Goal: Check status

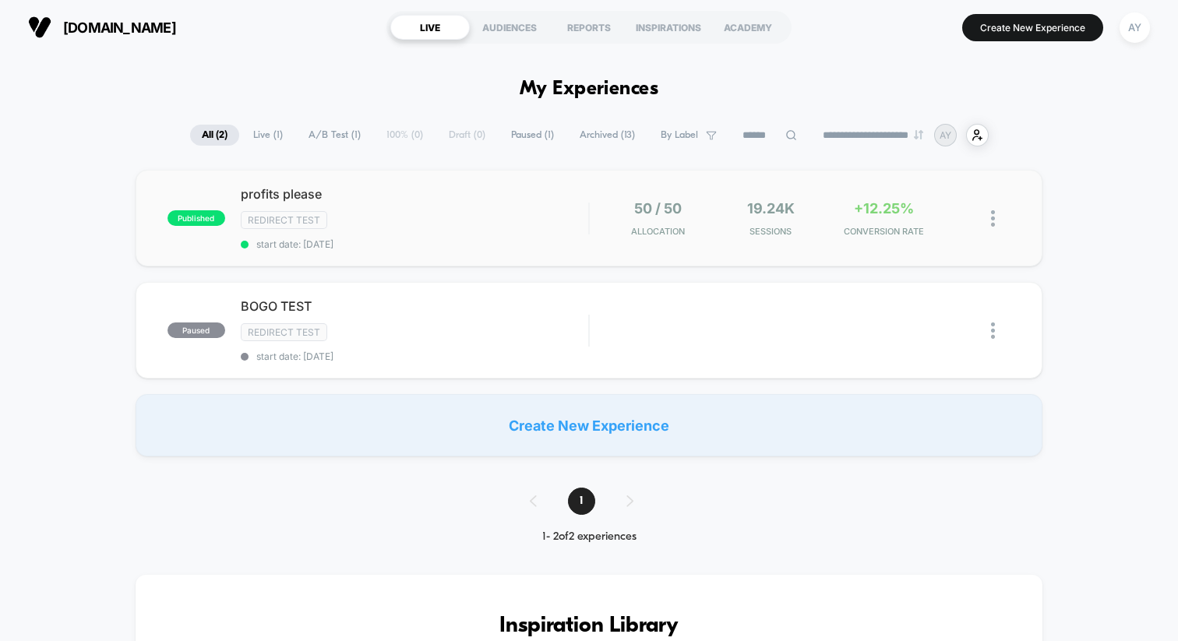
click at [450, 260] on div "published profits please Redirect Test start date: [DATE] 50 / 50 Allocation 19…" at bounding box center [589, 218] width 907 height 97
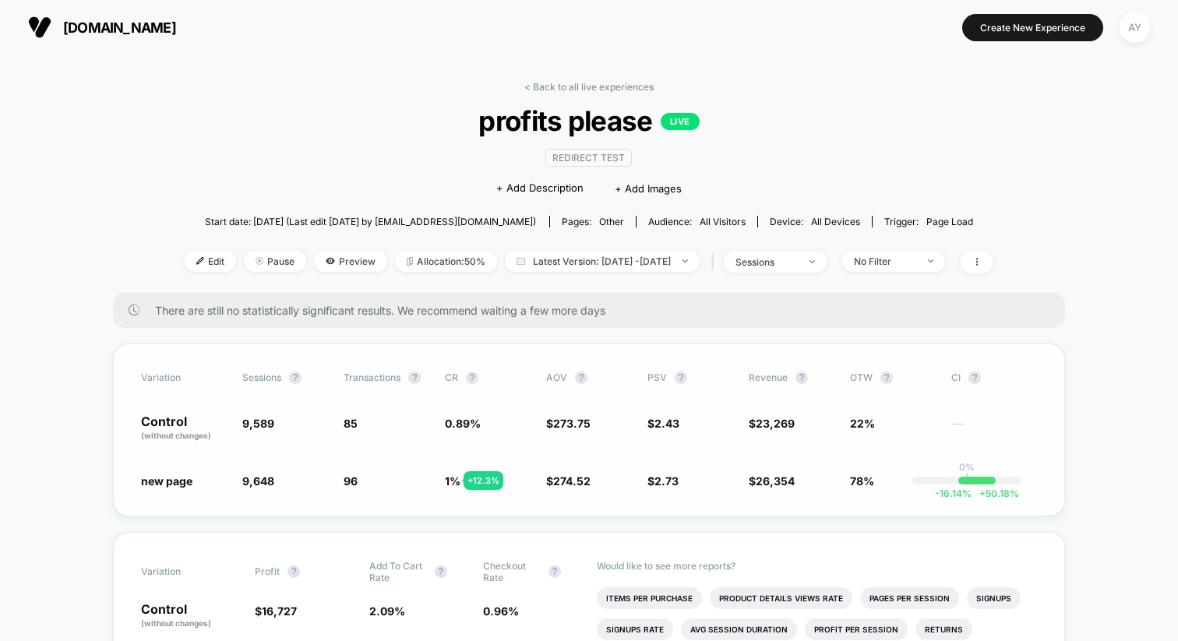
scroll to position [243, 0]
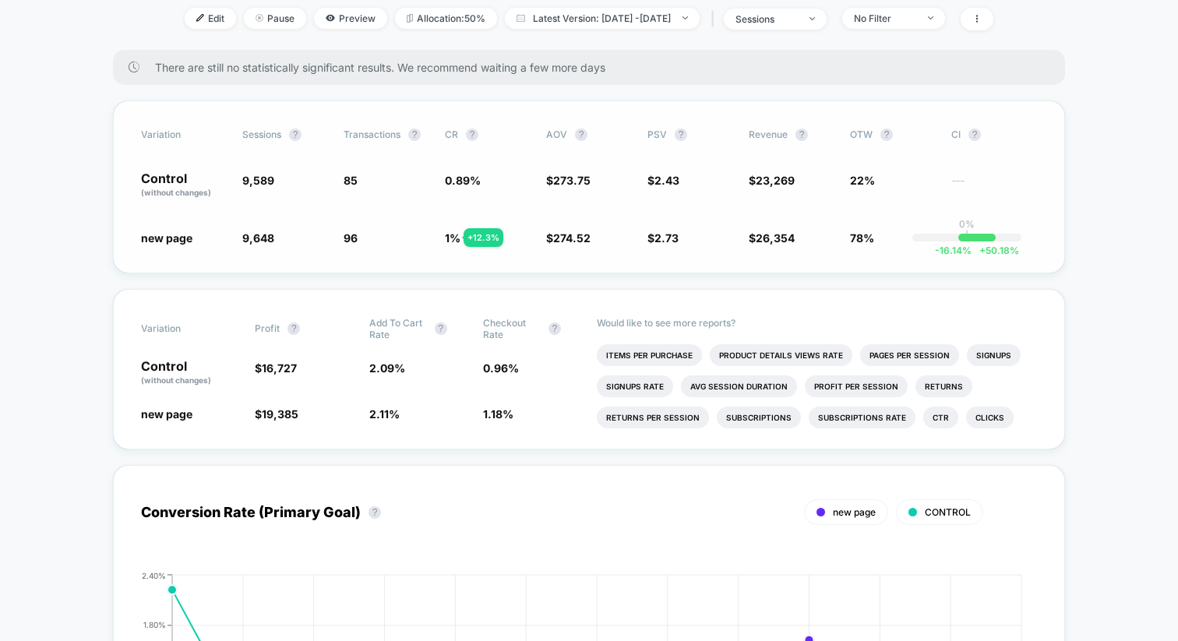
click at [427, 203] on div "Variation Sessions ? Transactions ? CR ? AOV ? PSV ? Revenue ? OTW ? CI ? Contr…" at bounding box center [589, 187] width 952 height 173
click at [262, 181] on span "9,589" at bounding box center [258, 180] width 32 height 13
copy span "9,589"
click at [260, 238] on span "9,648" at bounding box center [258, 237] width 32 height 13
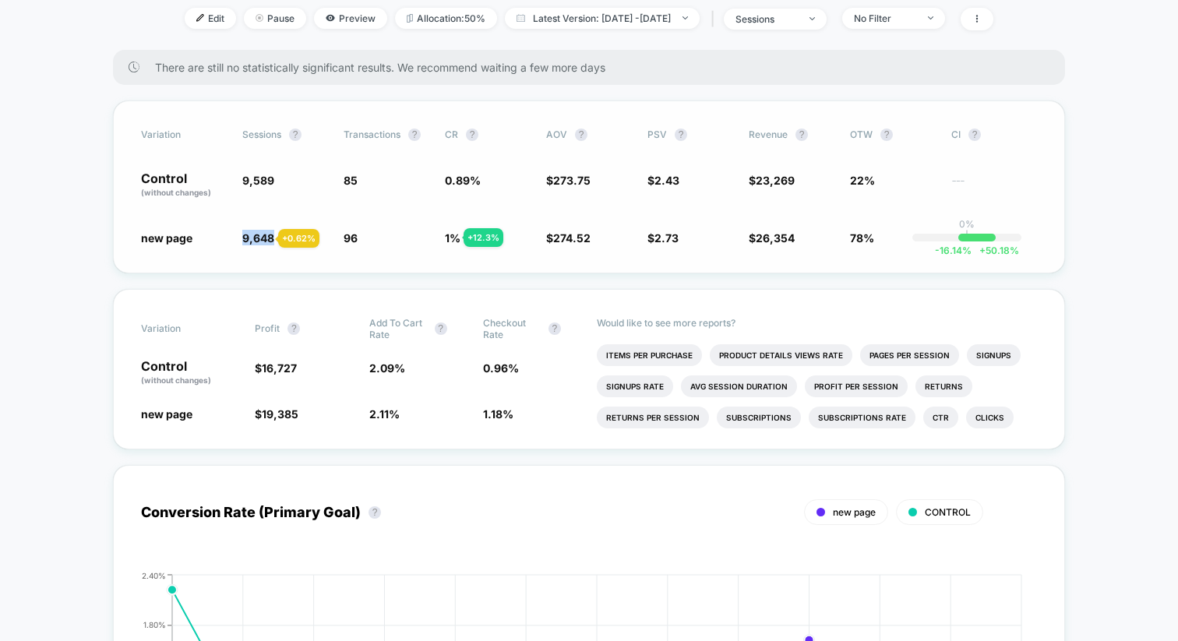
click at [260, 238] on span "9,648" at bounding box center [258, 237] width 32 height 13
copy span "9,648"
